Goal: Transaction & Acquisition: Purchase product/service

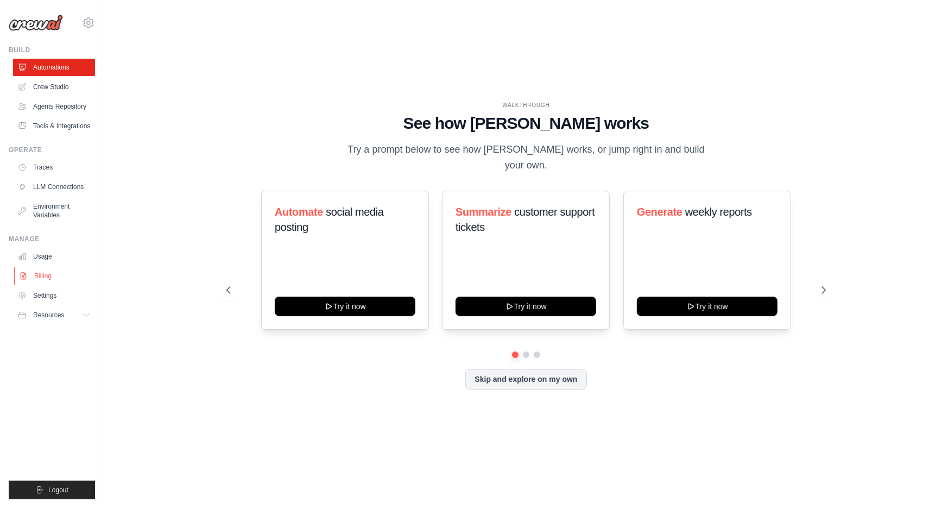
click at [45, 274] on link "Billing" at bounding box center [55, 275] width 82 height 17
click at [43, 276] on link "Billing" at bounding box center [55, 275] width 82 height 17
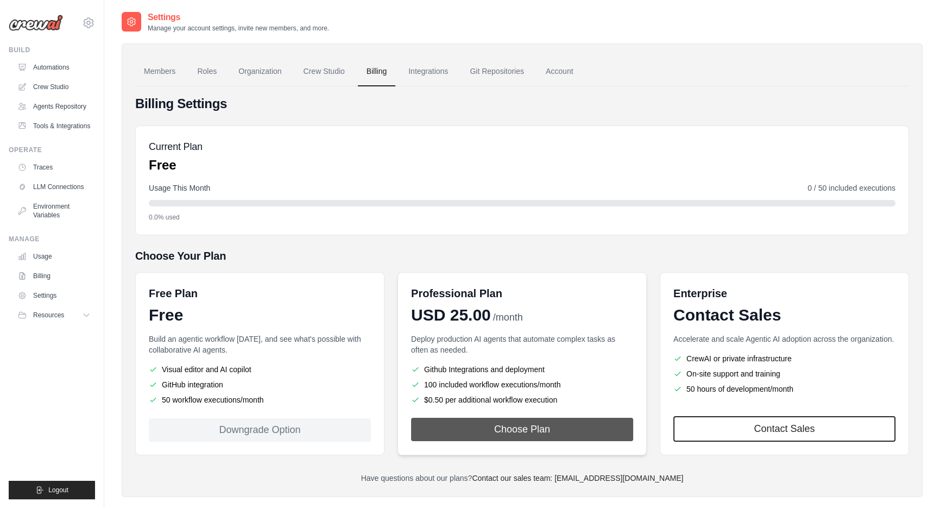
click at [512, 429] on button "Choose Plan" at bounding box center [522, 429] width 222 height 23
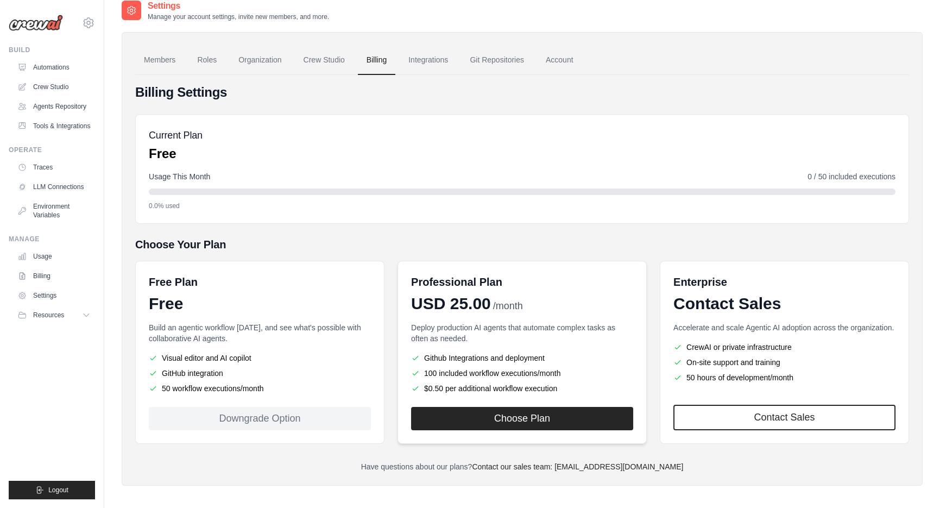
scroll to position [22, 0]
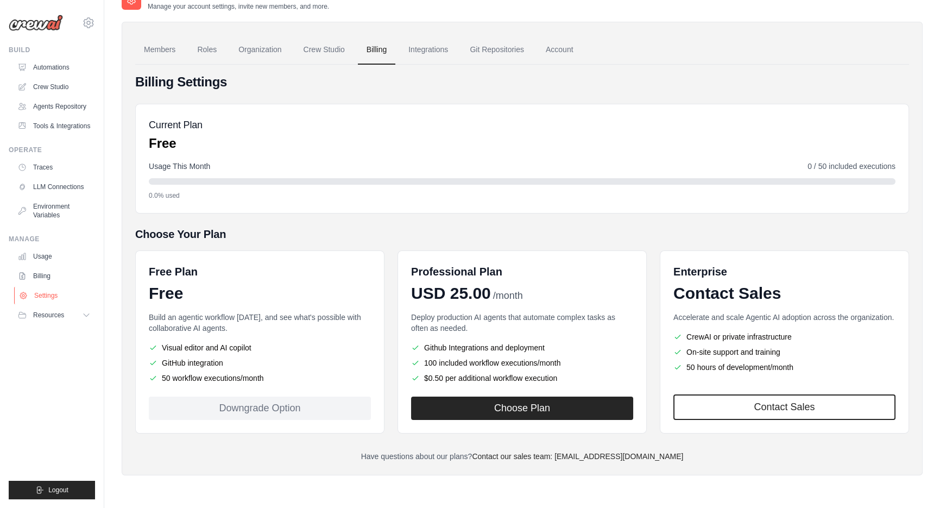
click at [42, 295] on link "Settings" at bounding box center [55, 295] width 82 height 17
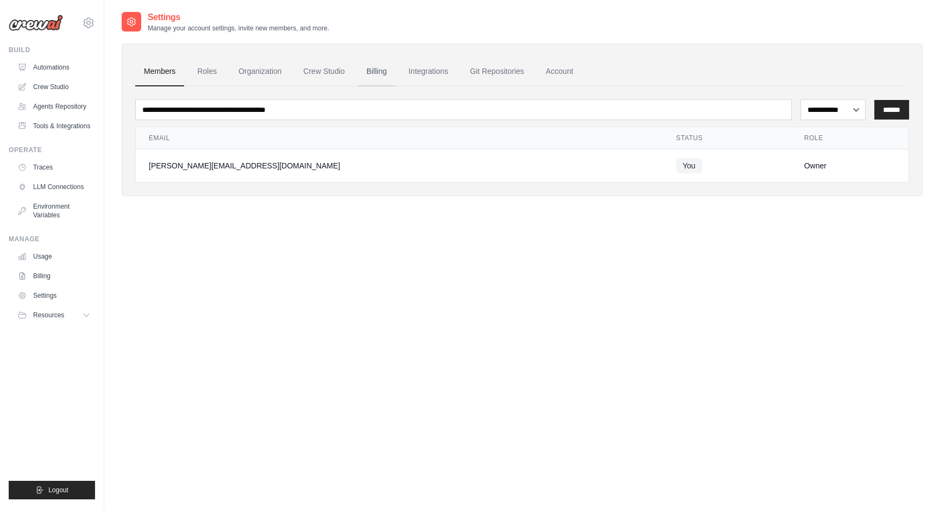
click at [369, 71] on link "Billing" at bounding box center [376, 71] width 37 height 29
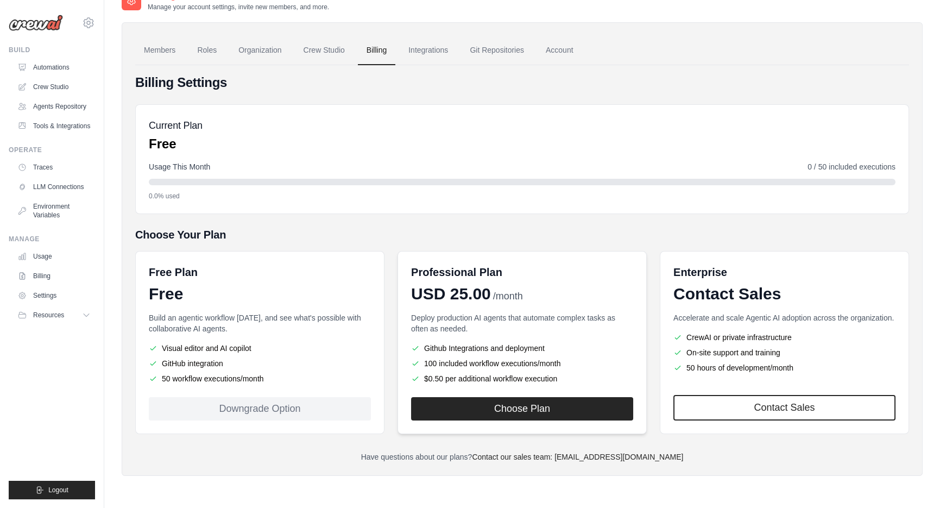
scroll to position [22, 0]
click at [514, 401] on button "Choose Plan" at bounding box center [522, 407] width 222 height 23
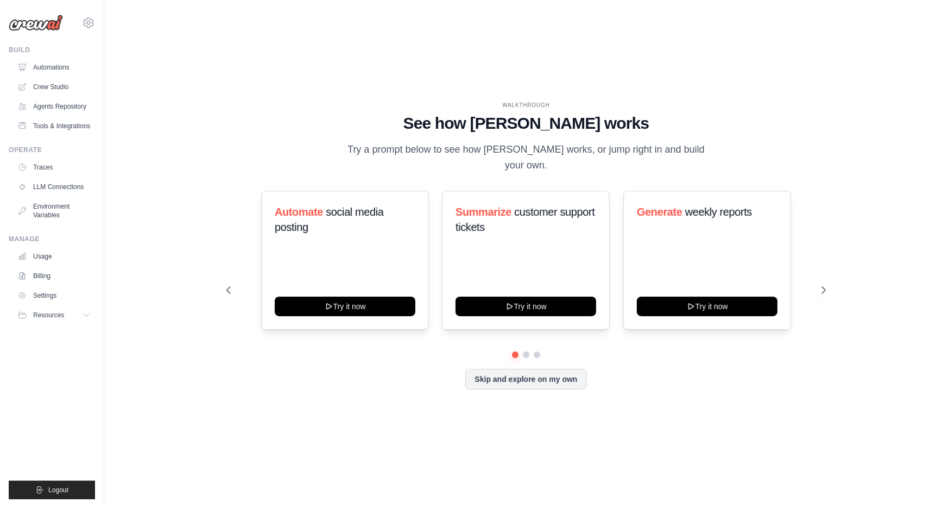
click at [899, 125] on div "WALKTHROUGH See how [PERSON_NAME] works Try a prompt below to see how [PERSON_N…" at bounding box center [526, 254] width 809 height 486
